Goal: Task Accomplishment & Management: Use online tool/utility

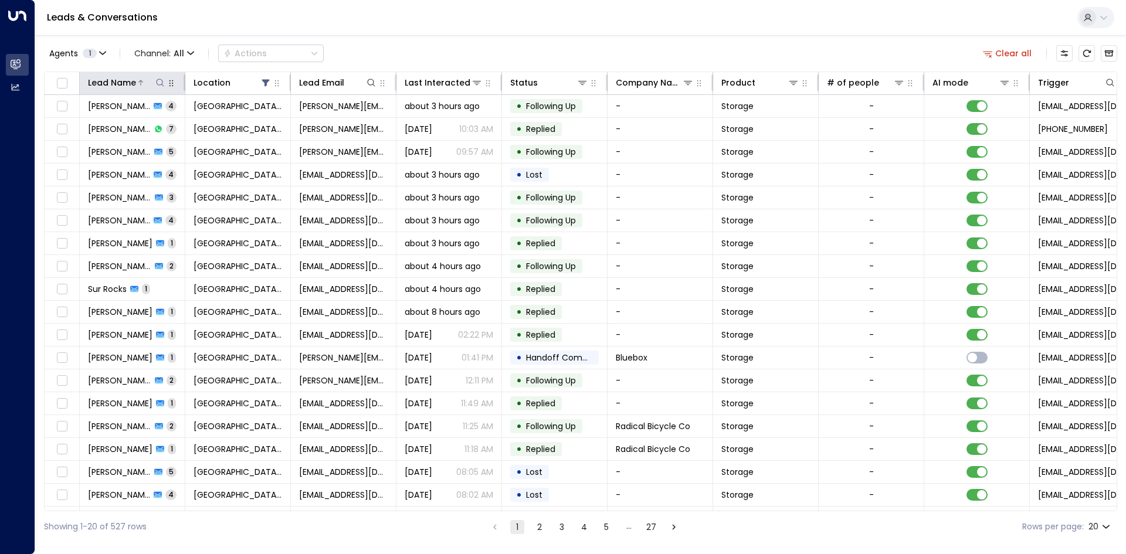
click at [164, 87] on button at bounding box center [160, 83] width 12 height 12
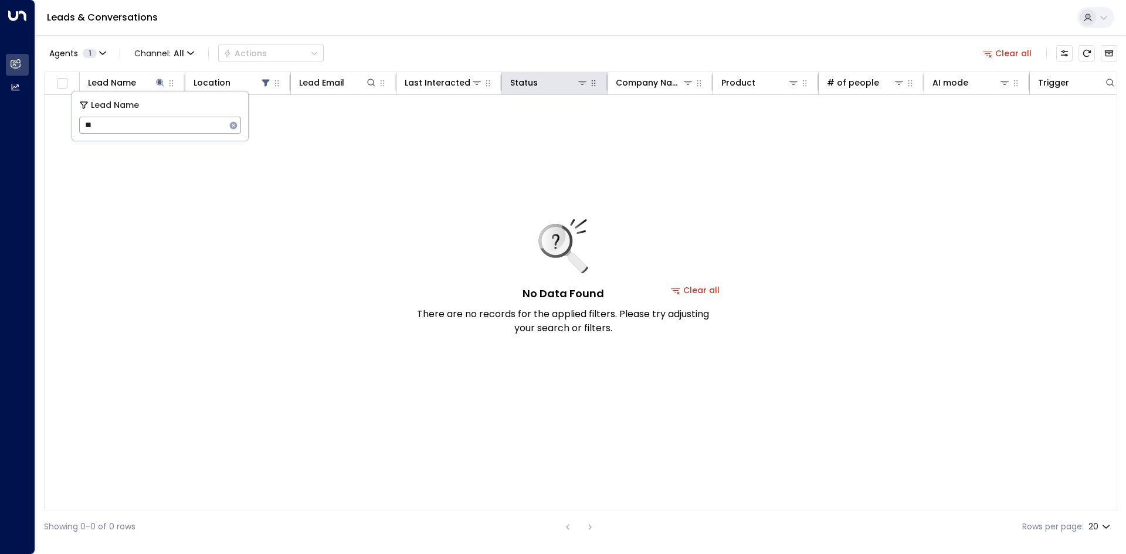
type input "*"
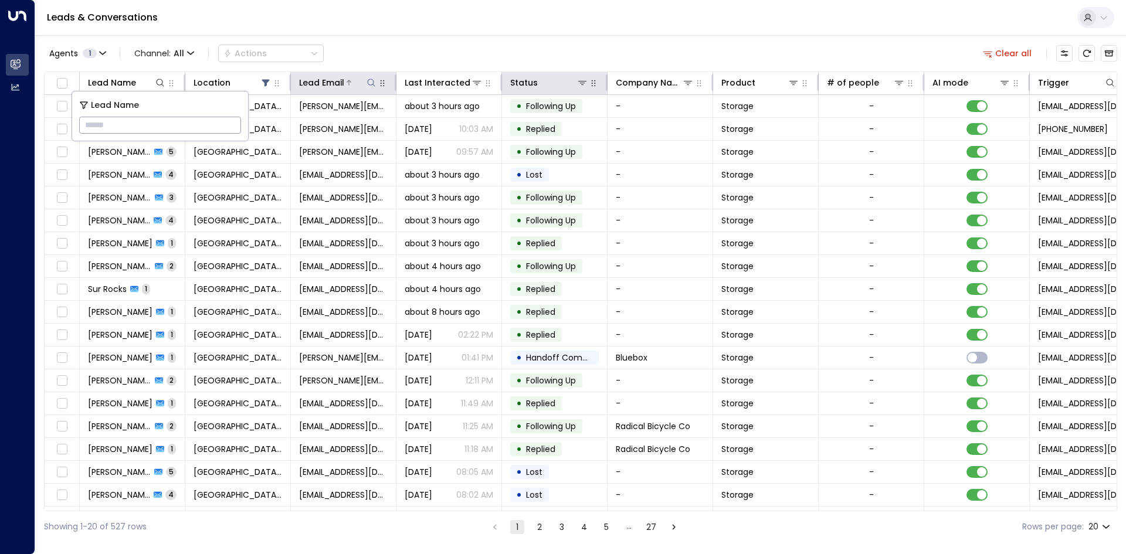
click at [374, 87] on button at bounding box center [371, 83] width 12 height 12
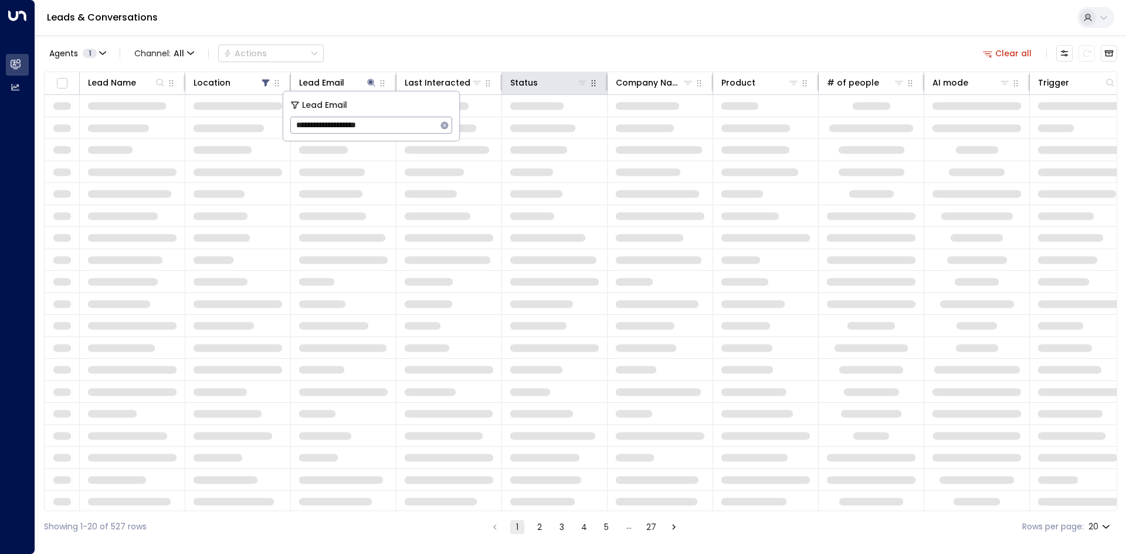
type input "**********"
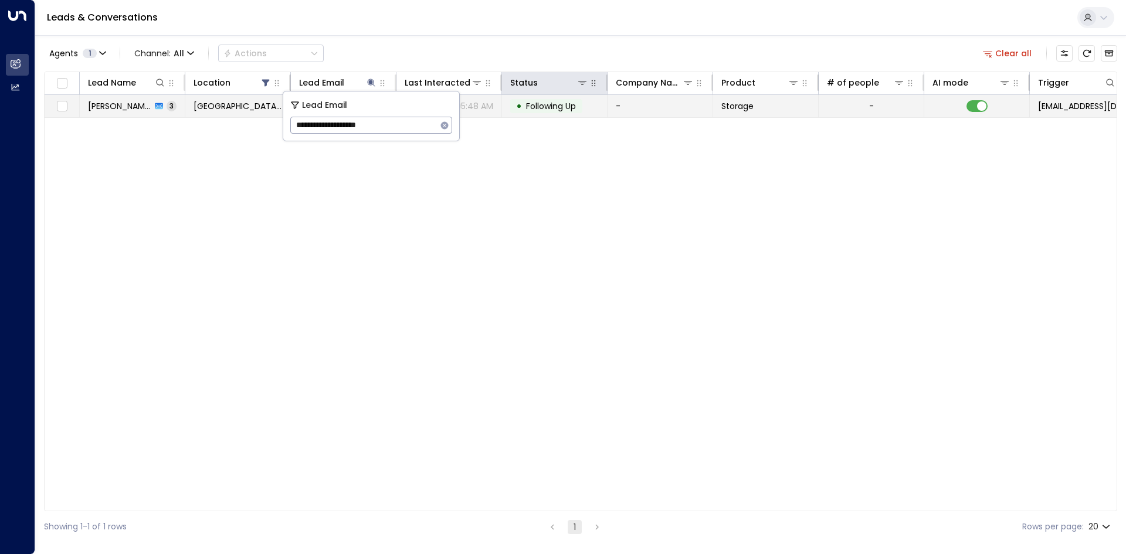
click at [495, 116] on td "Sep 25, 2025 05:48 AM" at bounding box center [449, 106] width 106 height 22
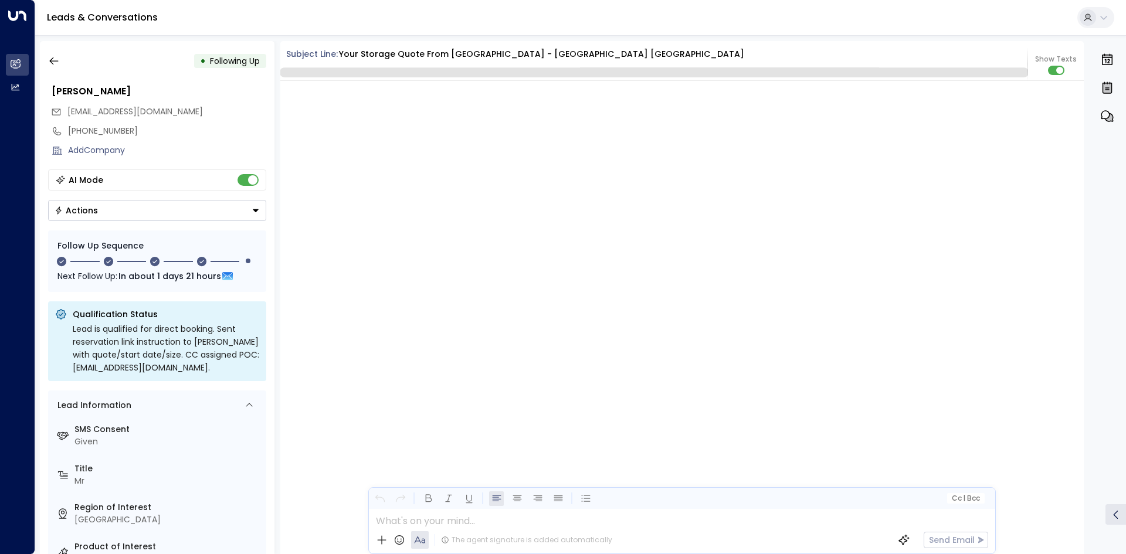
scroll to position [1945, 0]
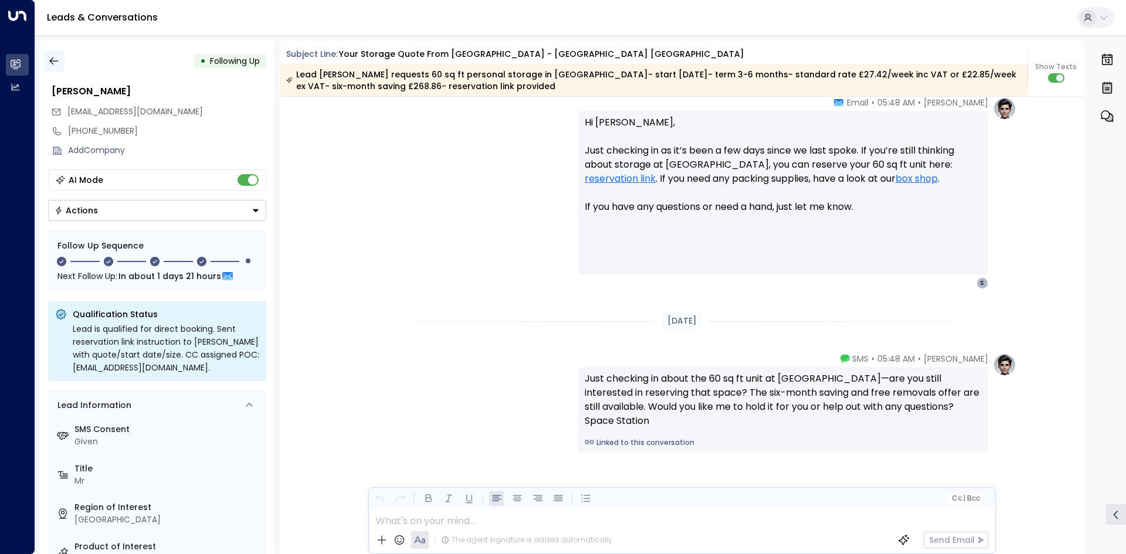
click at [50, 51] on button "button" at bounding box center [53, 60] width 21 height 21
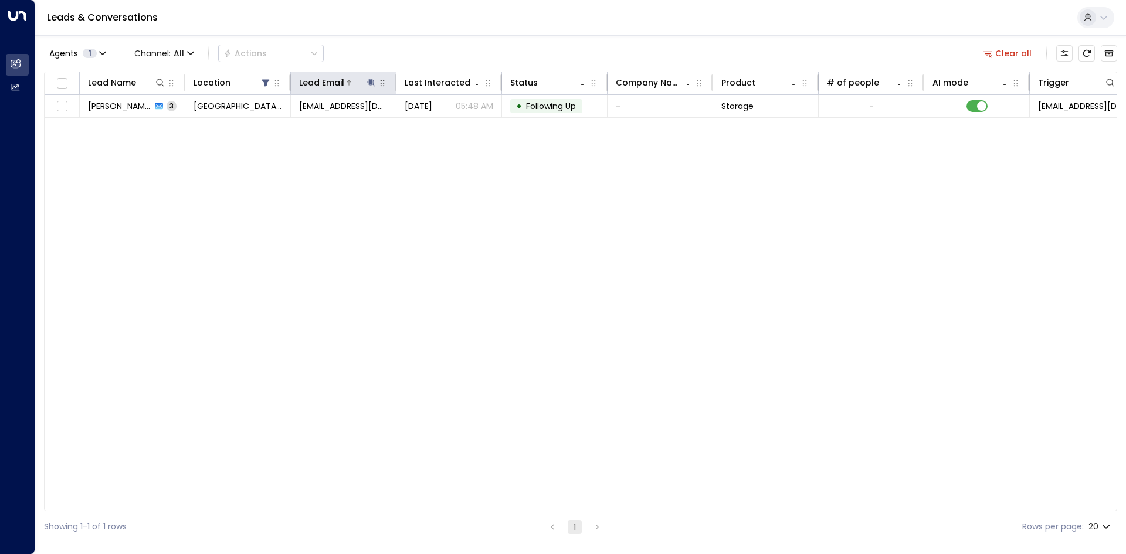
click at [373, 83] on icon at bounding box center [370, 82] width 9 height 9
click at [440, 125] on icon "button" at bounding box center [444, 125] width 9 height 9
click at [390, 242] on div "Lead Name Location Lead Email Last Interacted Status Company Name Product # of …" at bounding box center [580, 292] width 1073 height 440
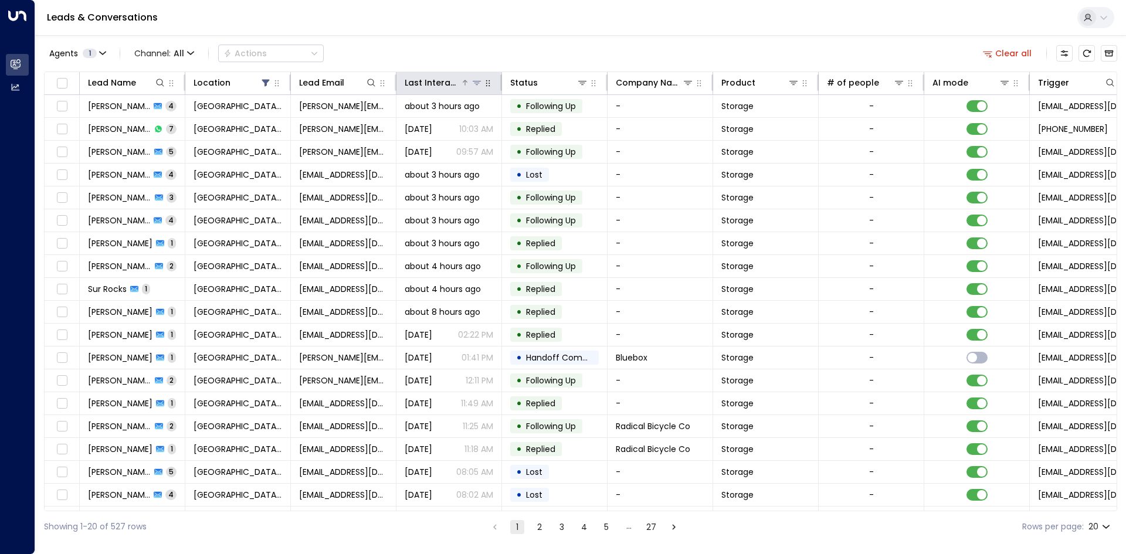
click at [458, 86] on div "Last Interacted" at bounding box center [432, 83] width 56 height 14
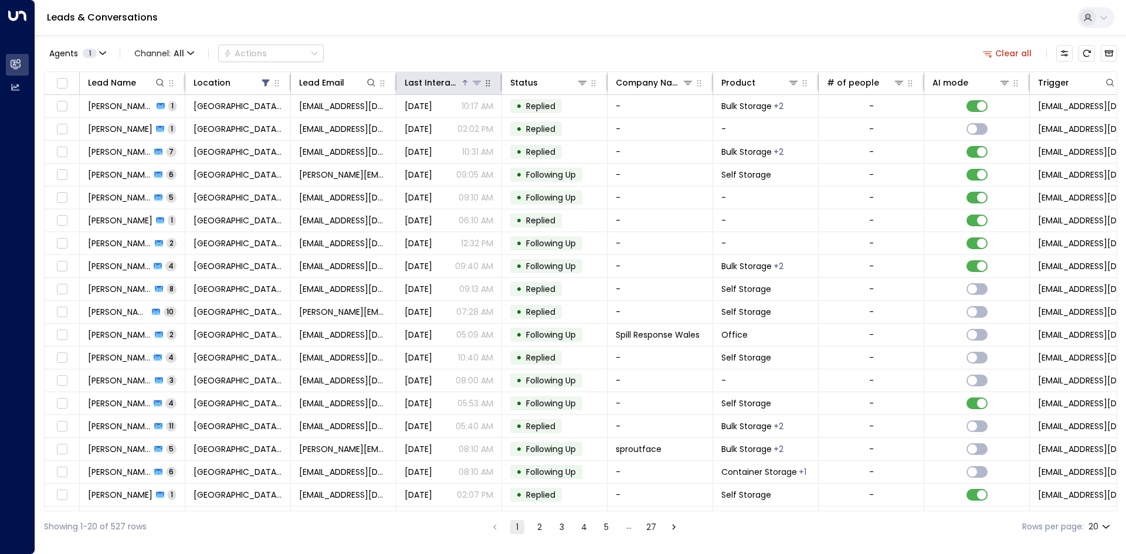
click at [458, 86] on div "Last Interacted" at bounding box center [432, 83] width 56 height 14
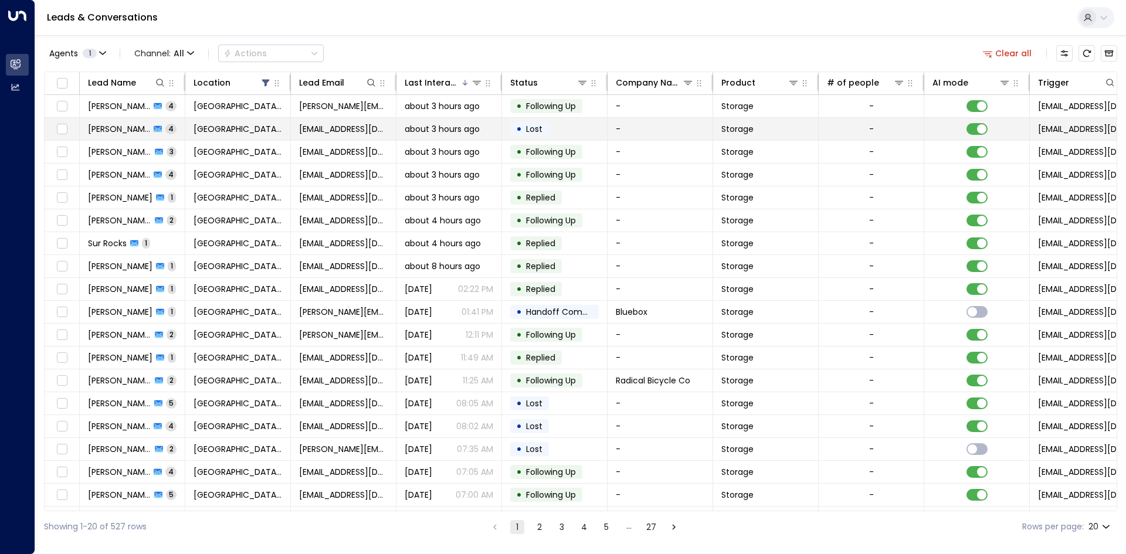
click at [434, 121] on td "about 3 hours ago" at bounding box center [449, 129] width 106 height 22
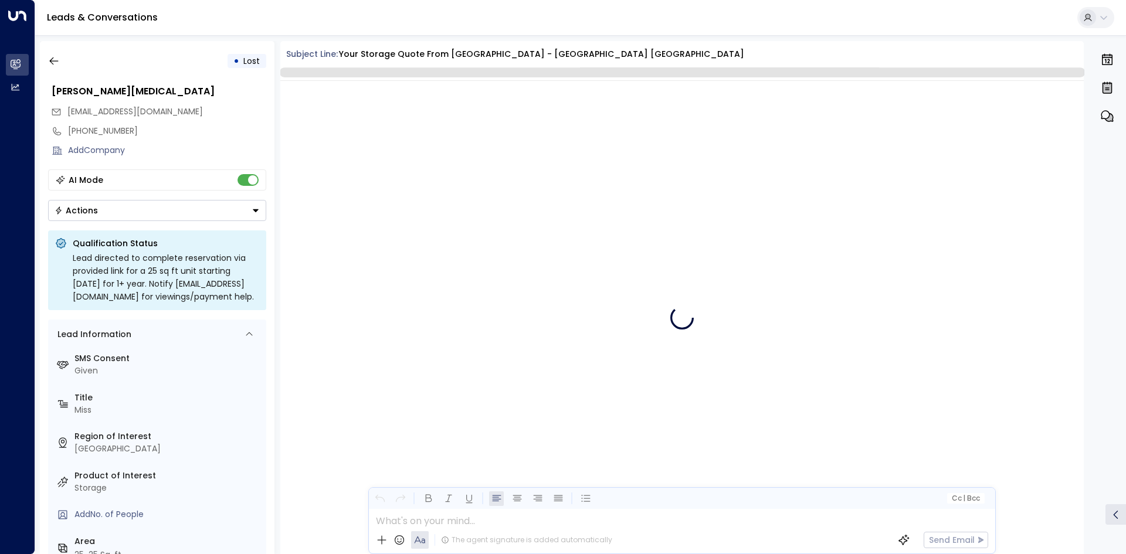
scroll to position [2398, 0]
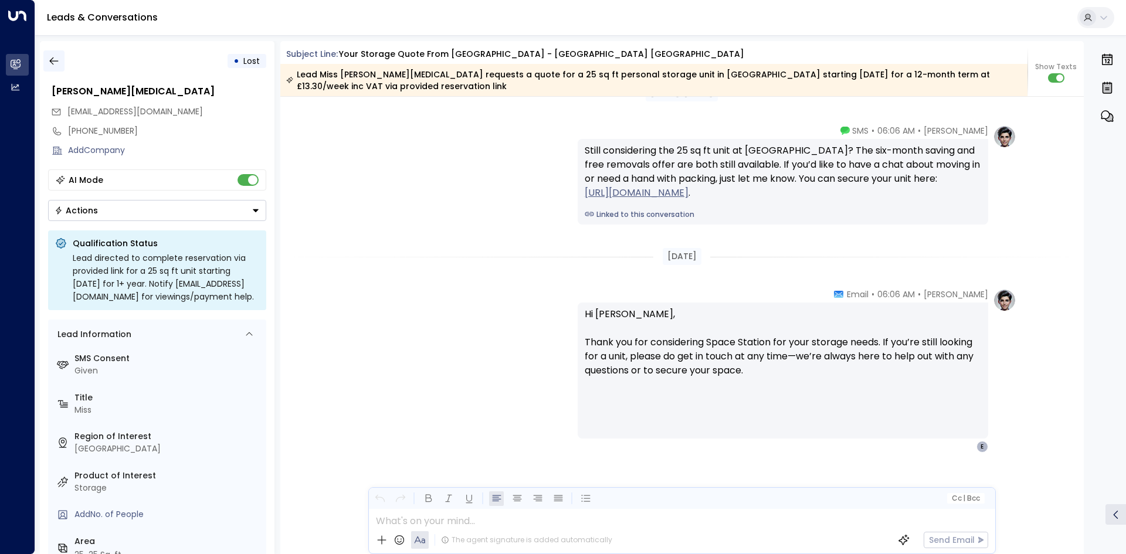
click at [53, 67] on button "button" at bounding box center [53, 60] width 21 height 21
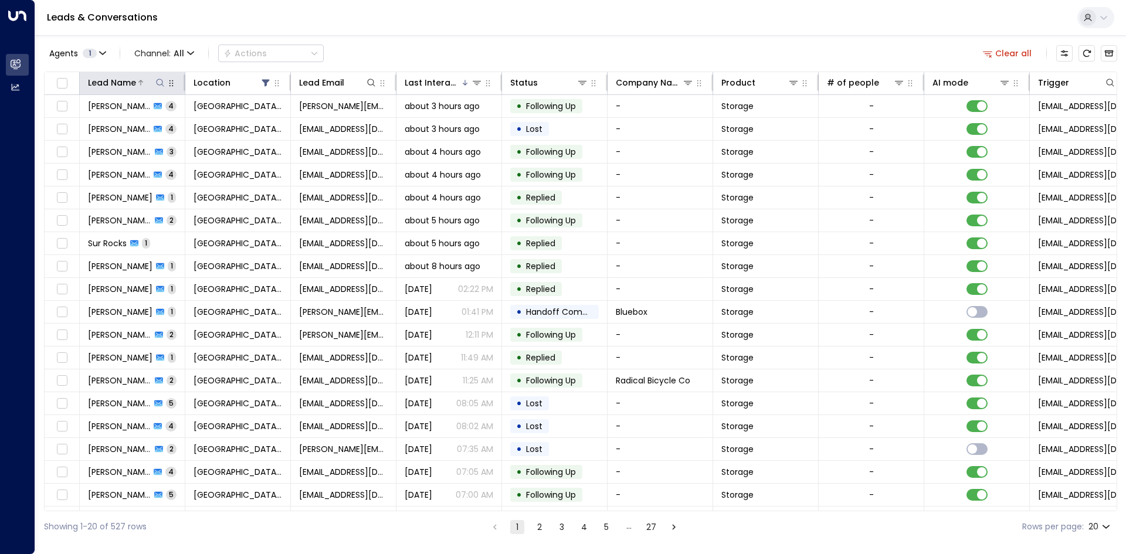
click at [158, 84] on icon at bounding box center [159, 82] width 9 height 9
type input "**********"
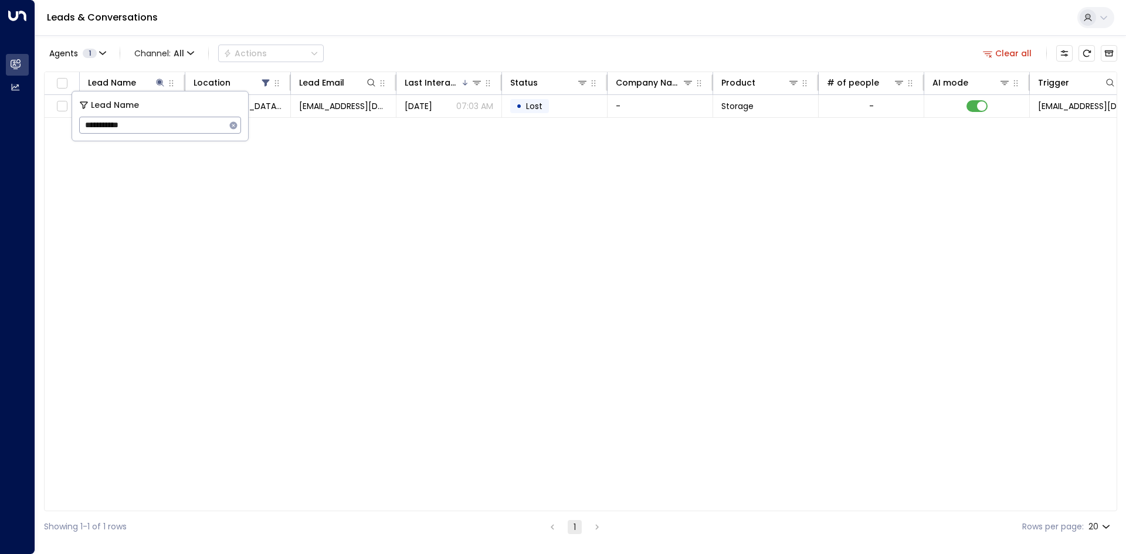
click at [411, 195] on div "Lead Name Location Lead Email Last Interacted Status Company Name Product # of …" at bounding box center [580, 292] width 1073 height 440
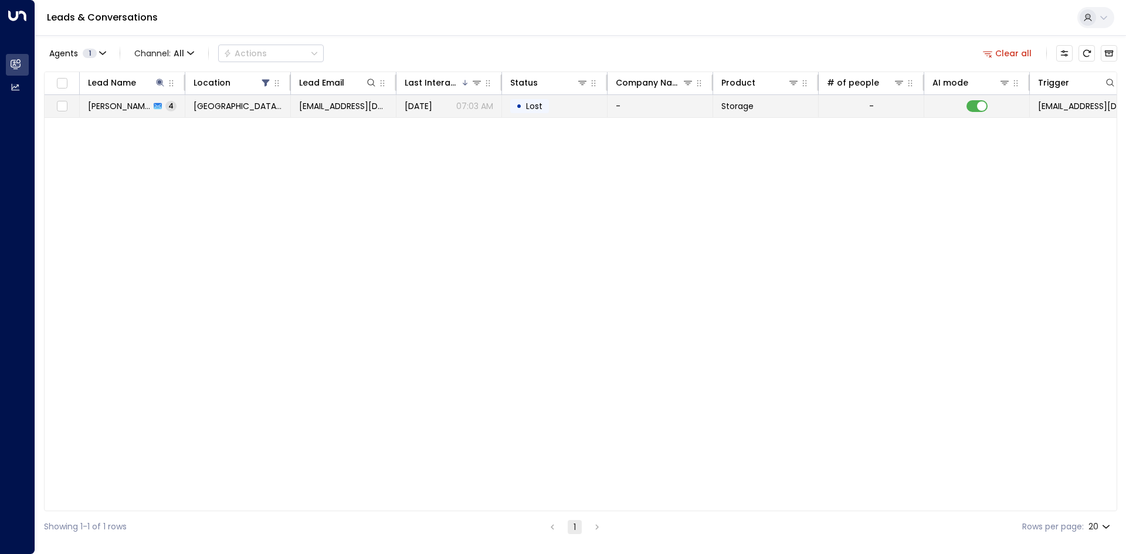
click at [440, 115] on td "Sep 24, 2025 07:03 AM" at bounding box center [449, 106] width 106 height 22
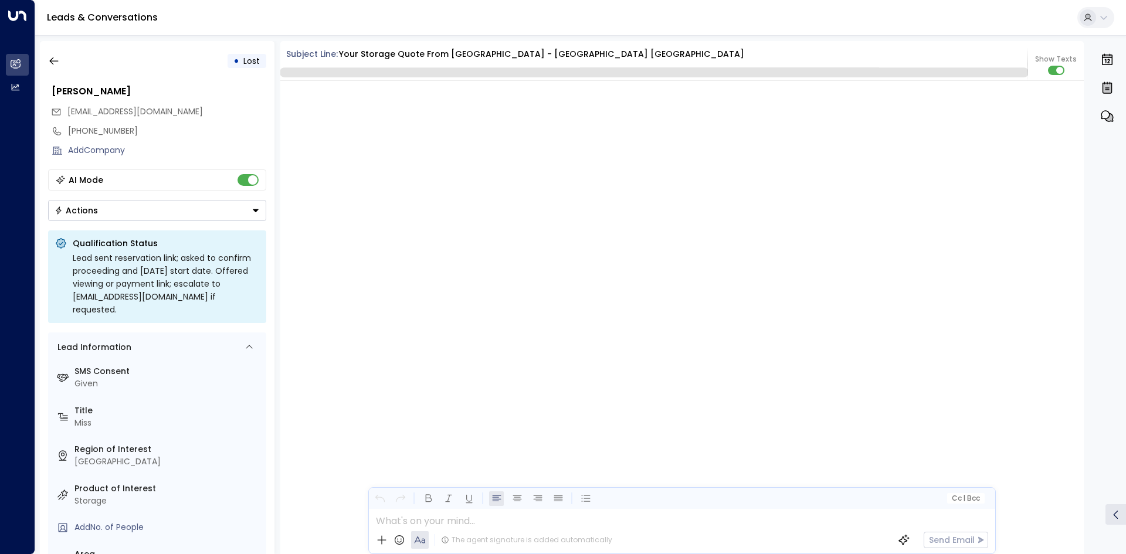
scroll to position [2454, 0]
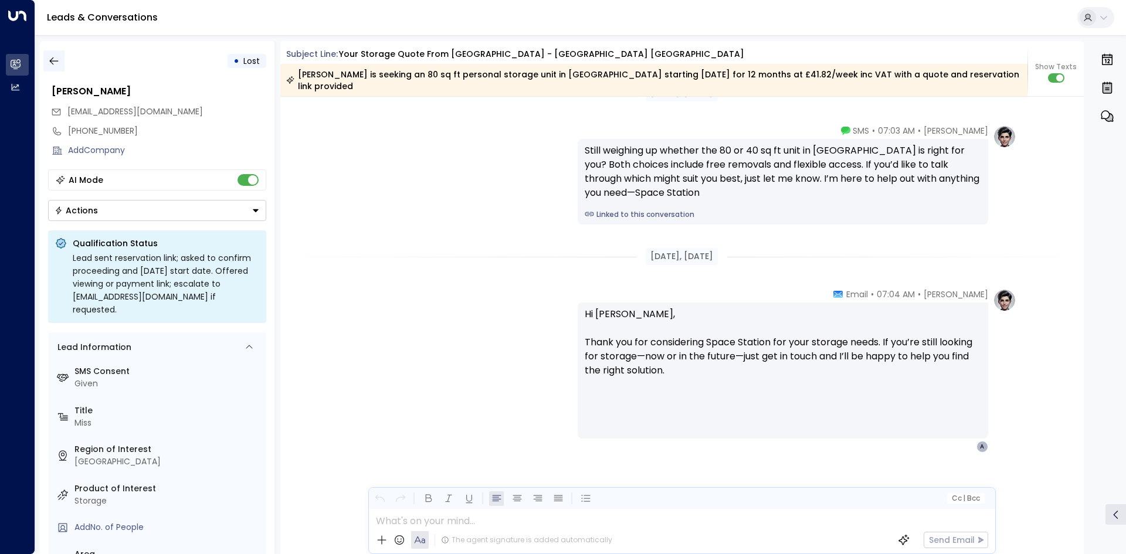
click at [62, 60] on button "button" at bounding box center [53, 60] width 21 height 21
